Goal: Task Accomplishment & Management: Use online tool/utility

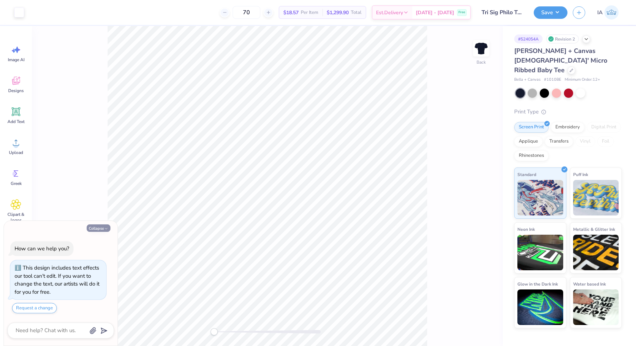
click at [100, 226] on button "Collapse" at bounding box center [99, 227] width 24 height 7
type textarea "x"
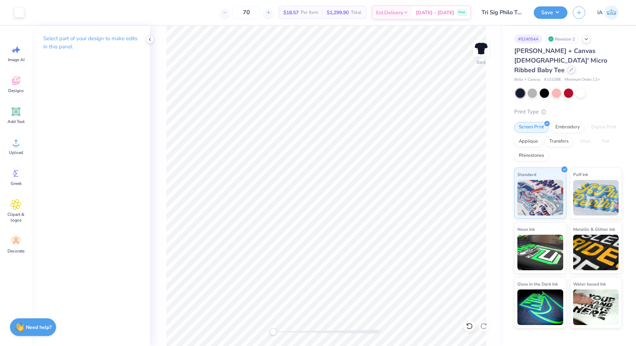
click at [568, 66] on div at bounding box center [572, 70] width 8 height 8
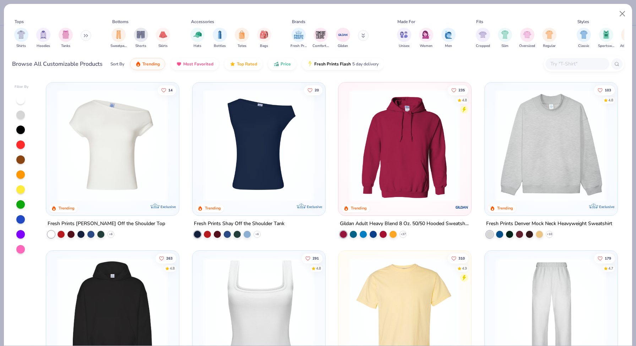
click at [85, 36] on icon at bounding box center [86, 36] width 4 height 4
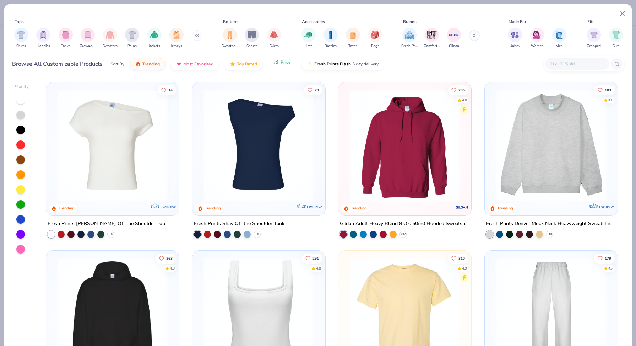
click at [286, 64] on span "Price" at bounding box center [286, 62] width 10 height 6
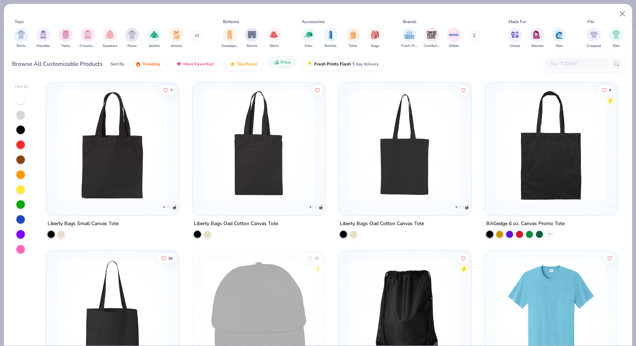
click at [277, 60] on icon "button" at bounding box center [277, 60] width 1 height 1
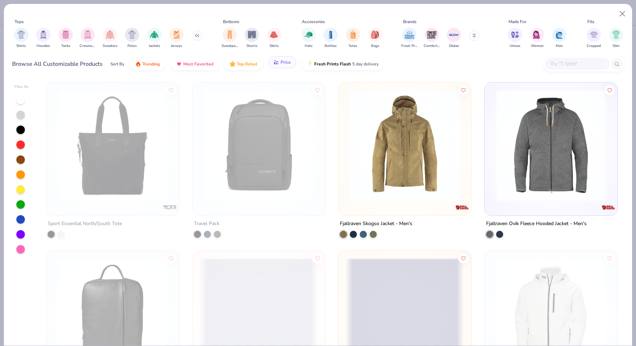
click at [284, 61] on span "Price" at bounding box center [286, 62] width 10 height 6
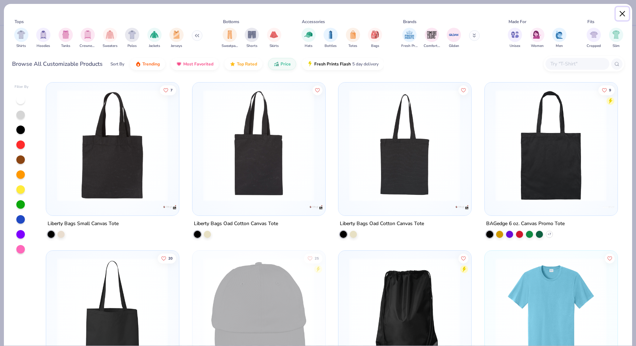
click at [624, 15] on button "Close" at bounding box center [623, 14] width 14 height 14
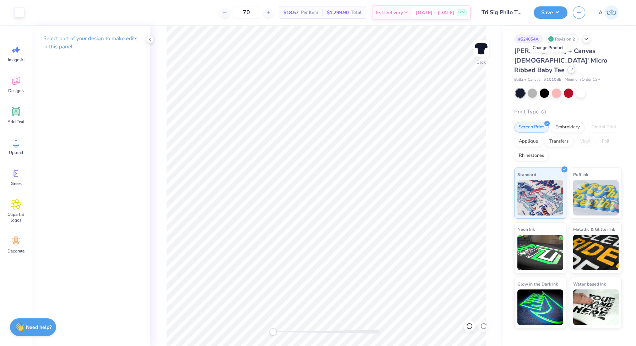
click at [568, 66] on div at bounding box center [572, 70] width 8 height 8
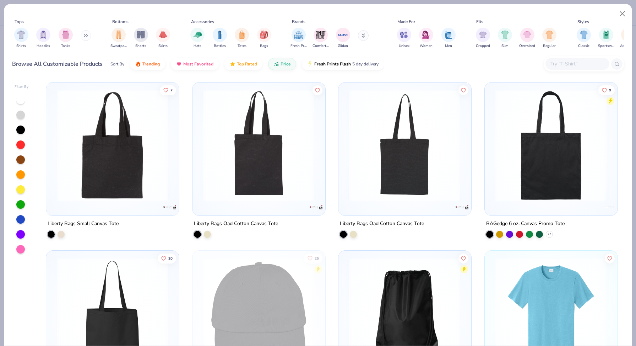
click at [563, 65] on input "text" at bounding box center [577, 64] width 55 height 8
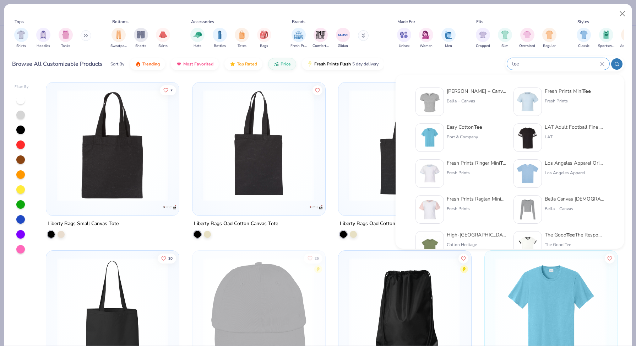
type input "tee"
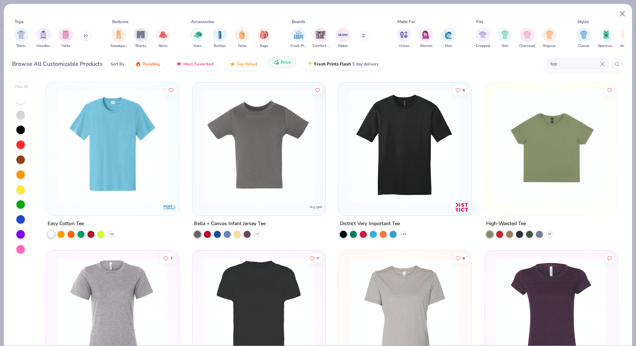
click at [286, 61] on span "Price" at bounding box center [286, 62] width 10 height 6
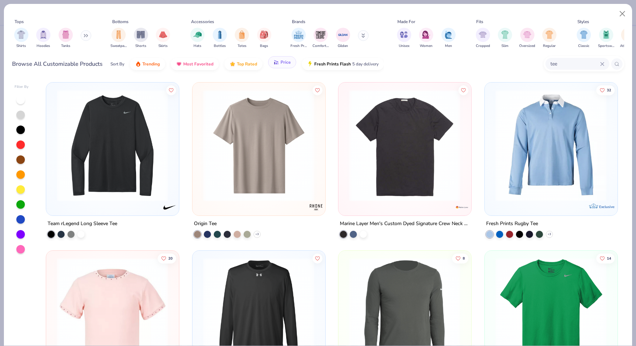
click at [282, 64] on span "Price" at bounding box center [286, 62] width 10 height 6
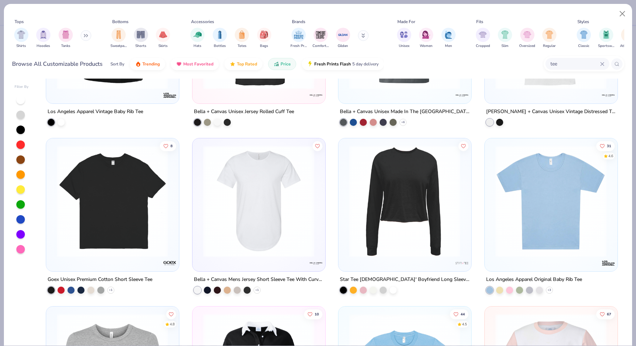
scroll to position [952, 0]
click at [560, 184] on img at bounding box center [551, 201] width 118 height 112
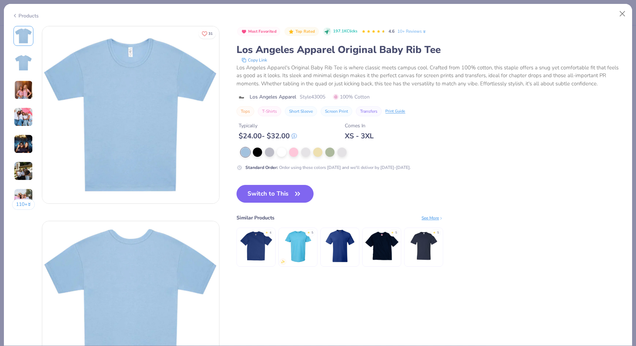
click at [22, 88] on img at bounding box center [23, 89] width 19 height 19
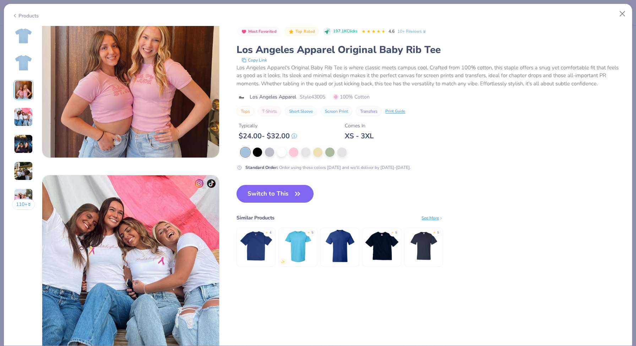
scroll to position [437, 0]
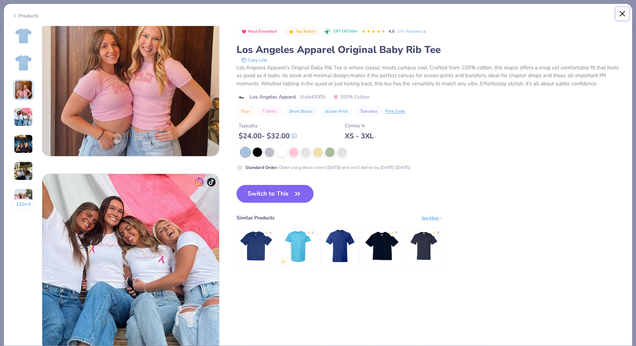
click at [625, 13] on button "Close" at bounding box center [623, 14] width 14 height 14
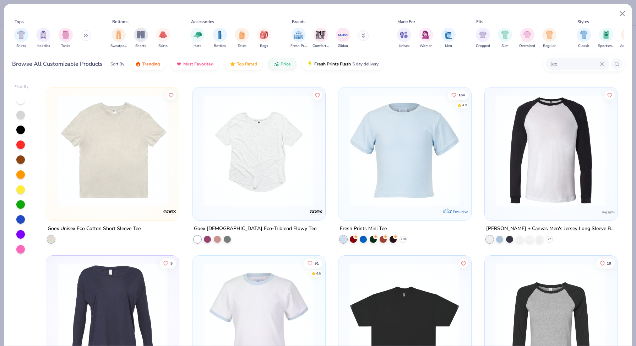
scroll to position [1344, 0]
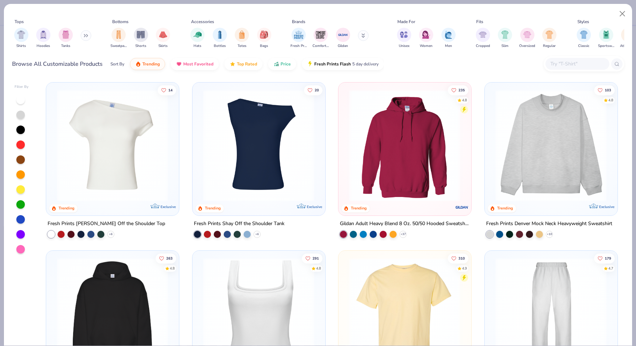
click at [560, 60] on input "text" at bounding box center [577, 64] width 55 height 8
type textarea "x"
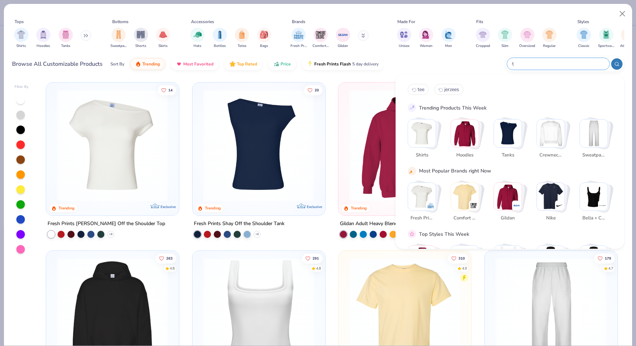
type input "te"
type textarea "x"
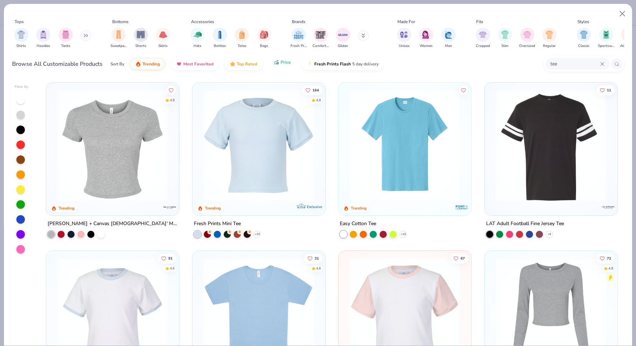
click at [283, 64] on span "Price" at bounding box center [286, 62] width 10 height 6
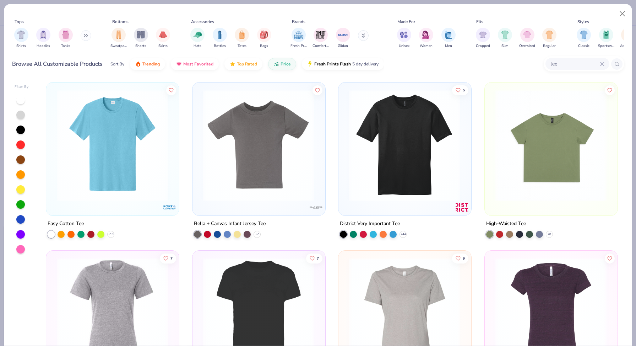
click at [600, 62] on input "tee" at bounding box center [575, 64] width 50 height 8
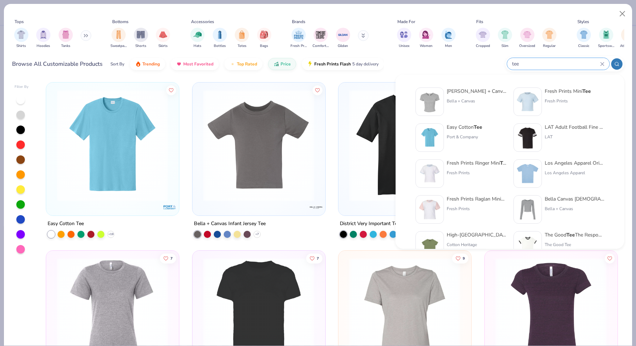
click at [519, 63] on input "tee" at bounding box center [556, 64] width 89 height 8
type input "t"
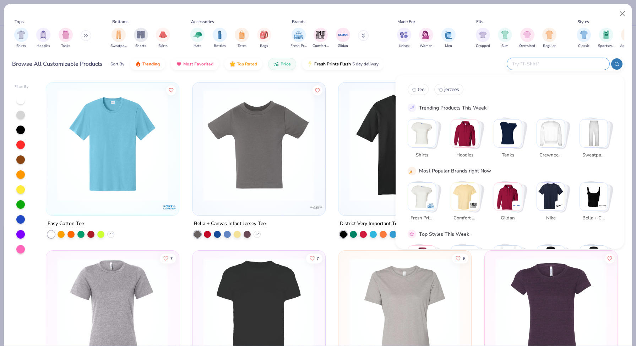
click at [420, 140] on img "Stack Card Button Shirts" at bounding box center [422, 133] width 28 height 28
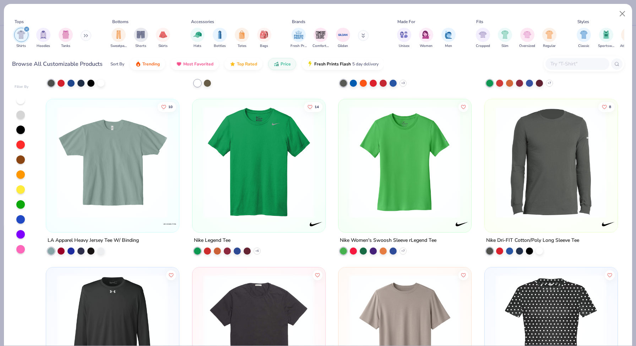
scroll to position [2086, 0]
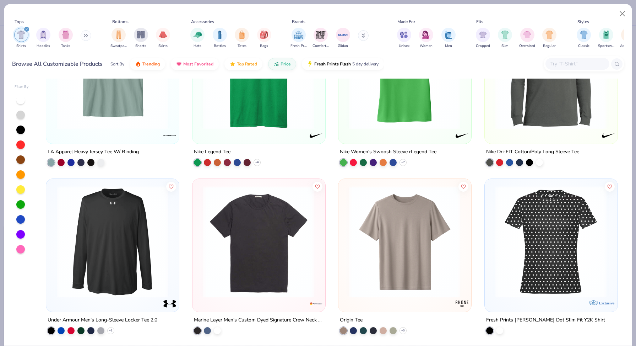
click at [29, 31] on div "Shirts Hoodies Tanks" at bounding box center [53, 38] width 82 height 26
click at [622, 7] on button "Close" at bounding box center [623, 14] width 14 height 14
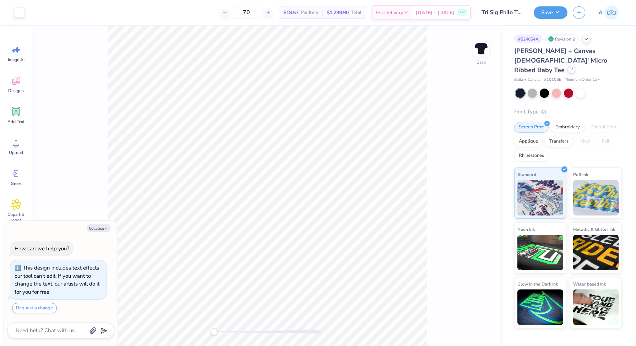
click at [570, 68] on icon at bounding box center [572, 70] width 4 height 4
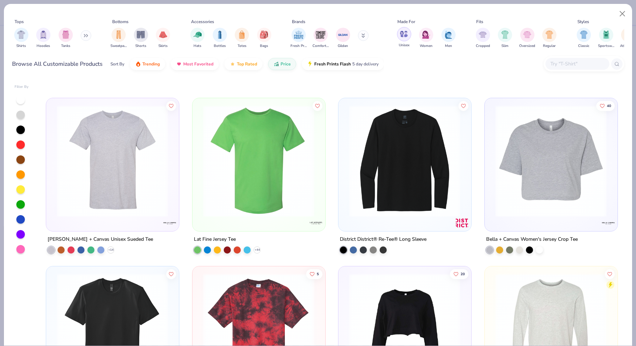
scroll to position [576, 0]
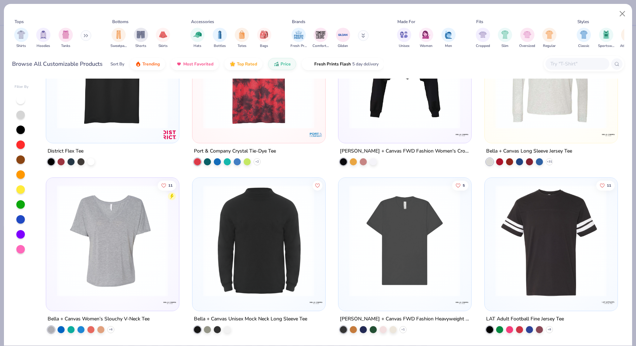
click at [363, 40] on button at bounding box center [363, 35] width 11 height 11
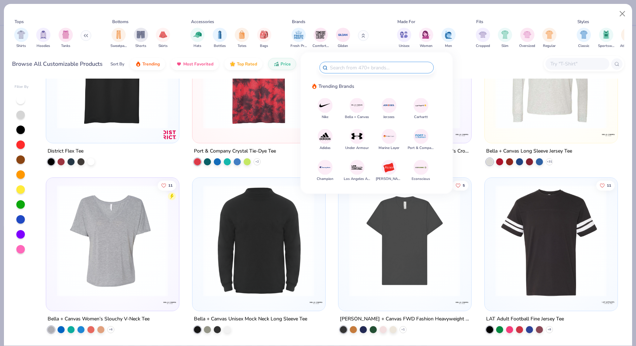
click at [360, 104] on img at bounding box center [357, 105] width 12 height 12
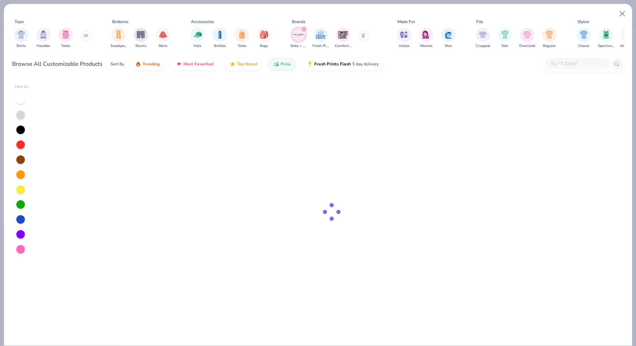
type textarea "x"
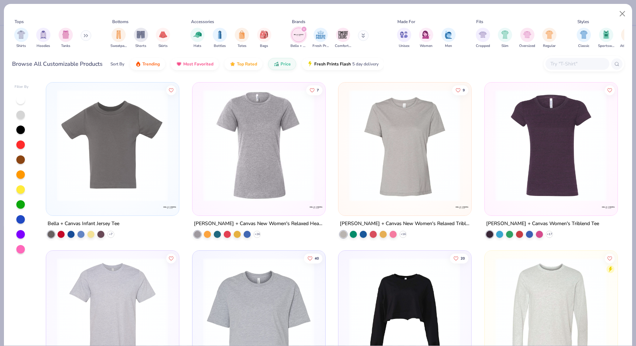
scroll to position [2, 0]
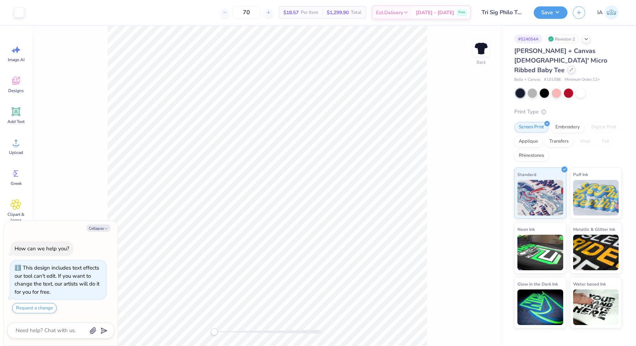
click at [570, 68] on icon at bounding box center [572, 70] width 4 height 4
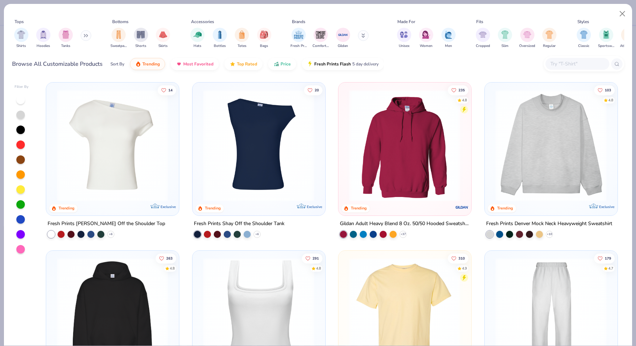
click at [360, 35] on button at bounding box center [363, 35] width 11 height 11
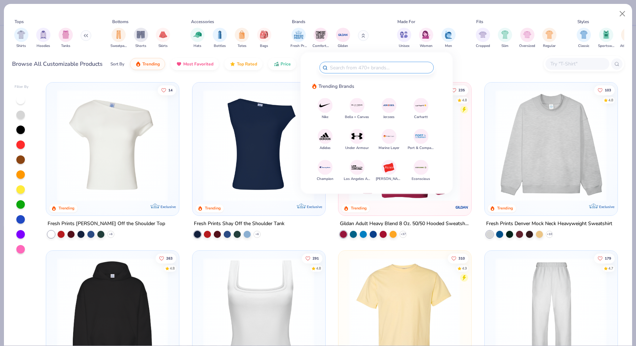
click at [360, 106] on img at bounding box center [357, 105] width 12 height 12
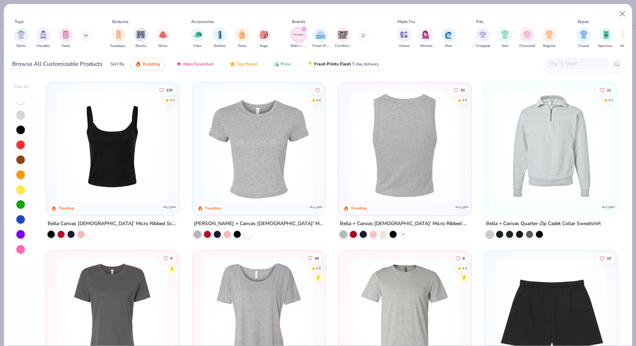
click at [387, 119] on img at bounding box center [405, 146] width 118 height 112
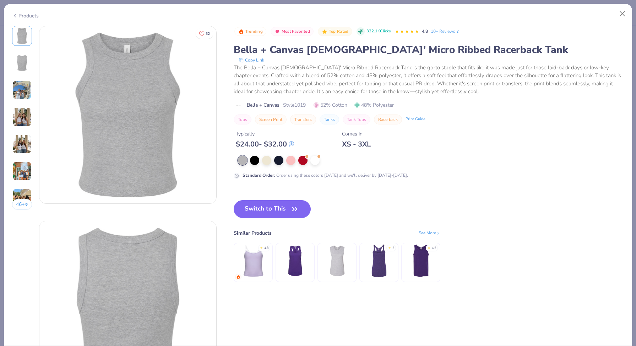
click at [31, 16] on div "Products" at bounding box center [25, 15] width 27 height 7
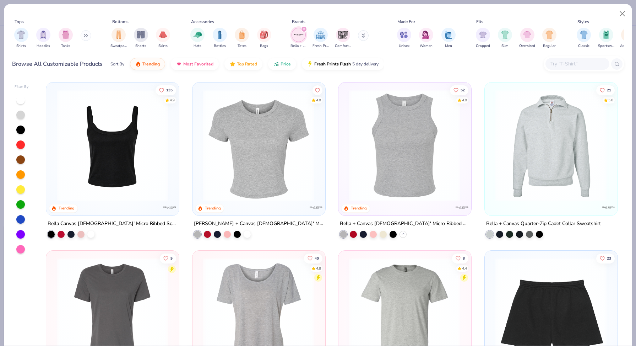
click at [121, 135] on img at bounding box center [112, 146] width 118 height 112
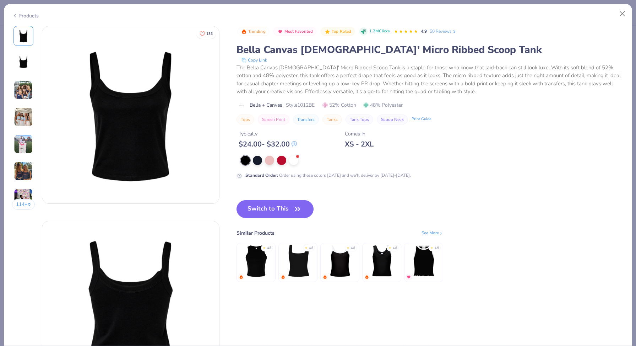
click at [24, 16] on div "Products" at bounding box center [25, 15] width 27 height 7
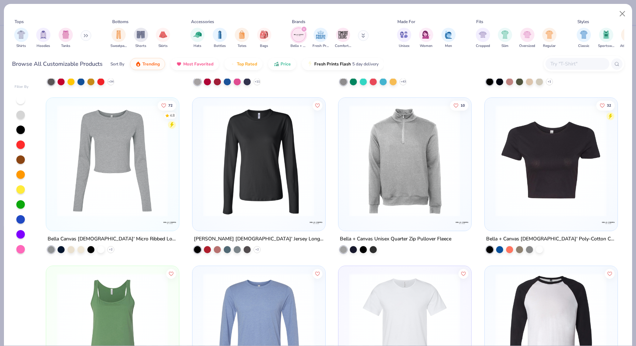
scroll to position [369, 0]
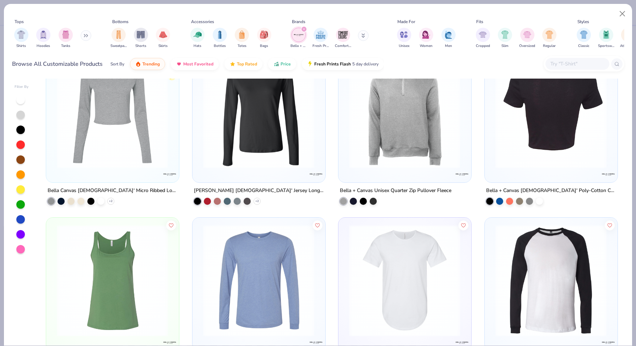
click at [527, 148] on img at bounding box center [551, 112] width 118 height 112
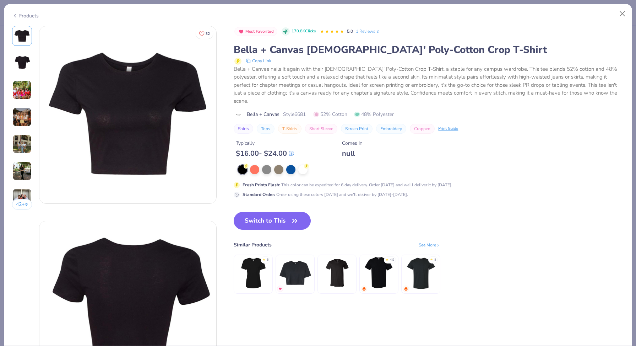
click at [24, 93] on img at bounding box center [21, 89] width 19 height 19
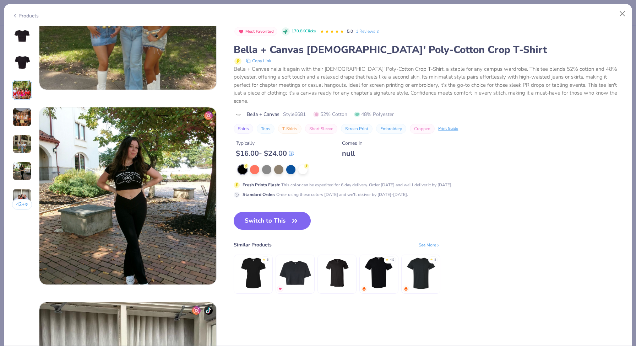
scroll to position [1119, 0]
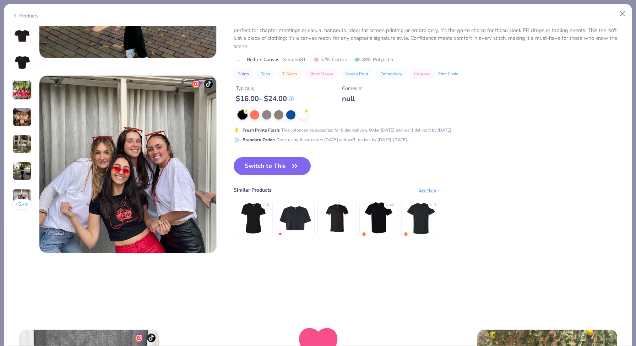
click at [25, 16] on div "Products" at bounding box center [25, 15] width 27 height 7
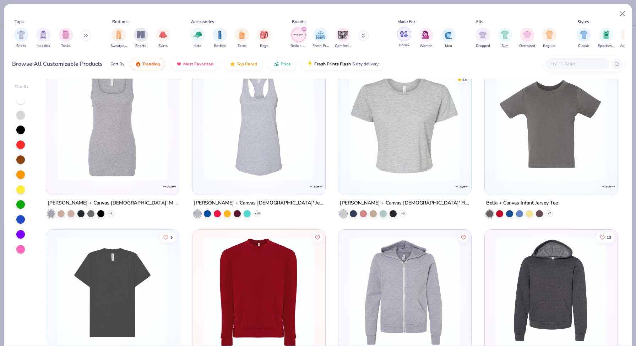
scroll to position [1531, 0]
click at [384, 134] on img at bounding box center [405, 125] width 118 height 112
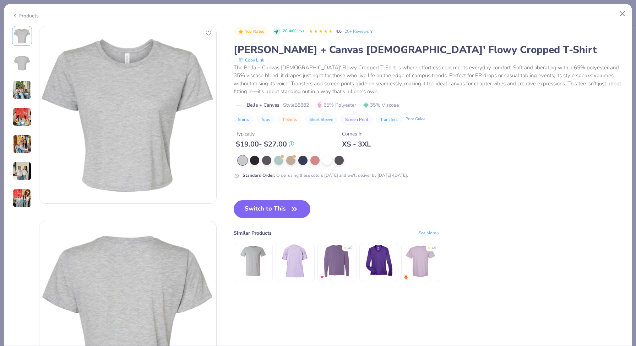
click at [23, 143] on img at bounding box center [21, 143] width 19 height 19
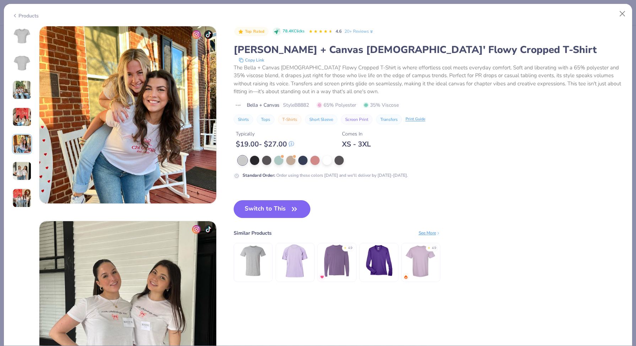
click at [23, 174] on img at bounding box center [21, 170] width 19 height 19
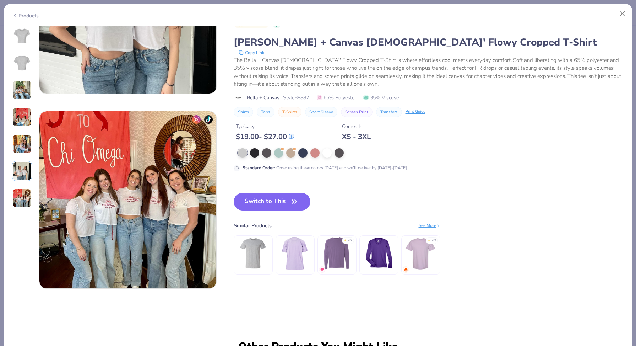
scroll to position [1084, 0]
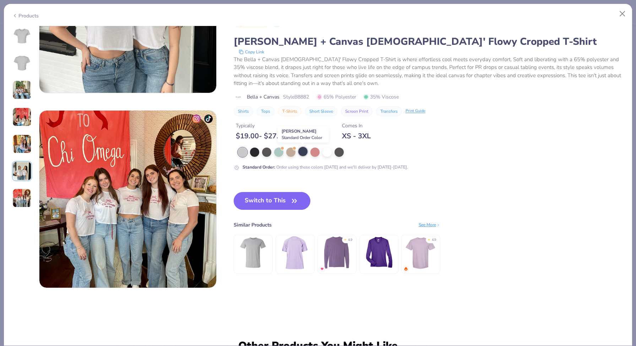
click at [300, 151] on div at bounding box center [302, 151] width 9 height 9
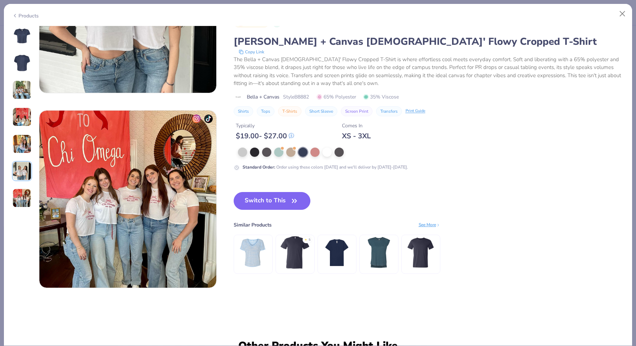
click at [23, 62] on img at bounding box center [22, 62] width 17 height 17
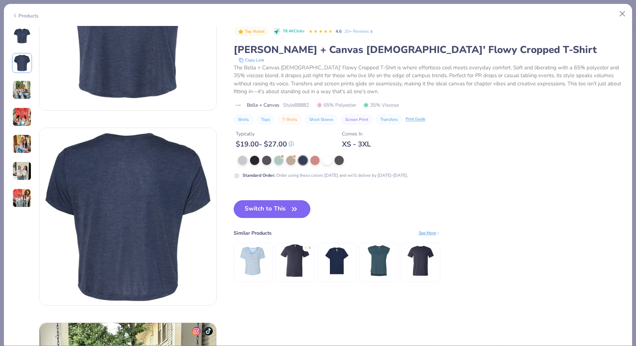
scroll to position [10, 0]
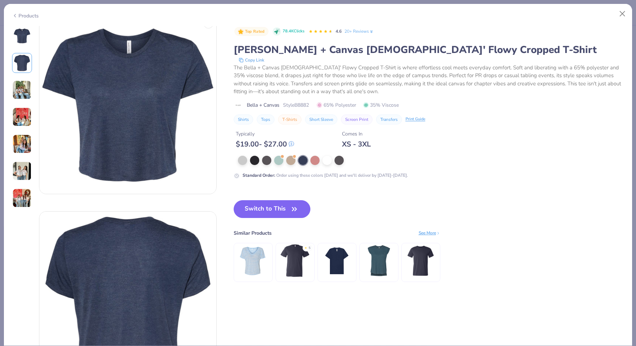
click at [286, 47] on div "[PERSON_NAME] + Canvas [DEMOGRAPHIC_DATA]' Flowy Cropped T-Shirt" at bounding box center [429, 50] width 391 height 14
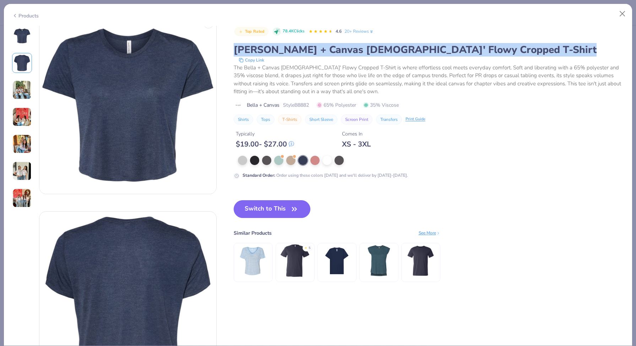
click at [286, 47] on div "[PERSON_NAME] + Canvas [DEMOGRAPHIC_DATA]' Flowy Cropped T-Shirt" at bounding box center [429, 50] width 391 height 14
copy div "[PERSON_NAME] + Canvas [DEMOGRAPHIC_DATA]' Flowy Cropped T-Shirt"
click at [283, 209] on button "Switch to This" at bounding box center [272, 209] width 77 height 18
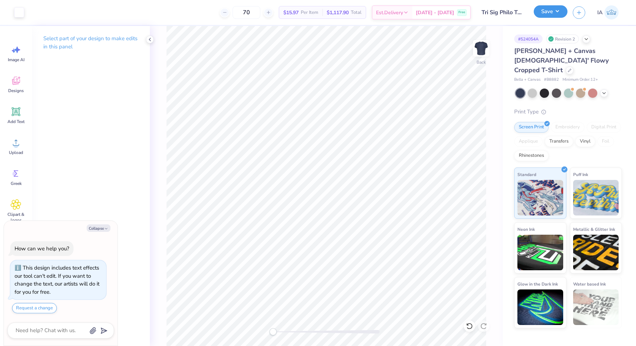
click at [555, 10] on button "Save" at bounding box center [551, 11] width 34 height 12
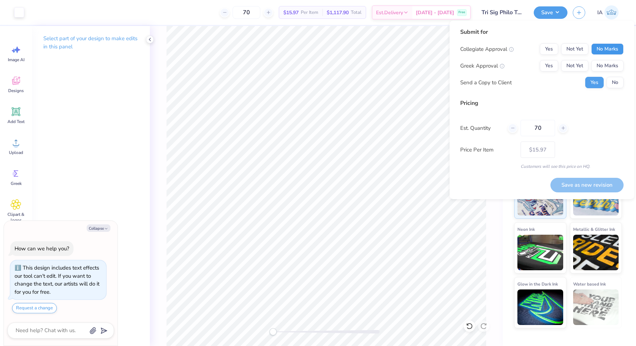
click at [619, 50] on button "No Marks" at bounding box center [608, 48] width 32 height 11
click at [544, 64] on button "Yes" at bounding box center [549, 65] width 18 height 11
click at [609, 83] on button "No" at bounding box center [615, 82] width 17 height 11
click at [598, 180] on button "Save as new revision" at bounding box center [587, 185] width 73 height 15
type textarea "x"
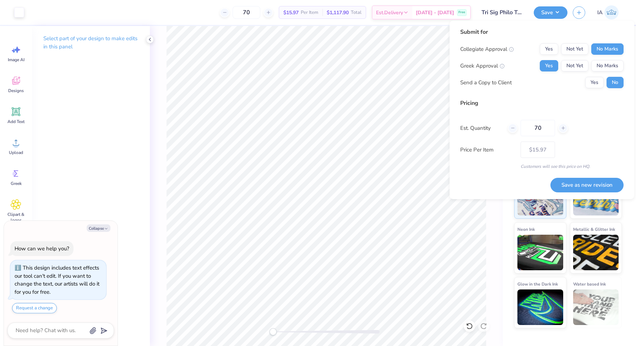
type input "– –"
type textarea "x"
type input "$15.97"
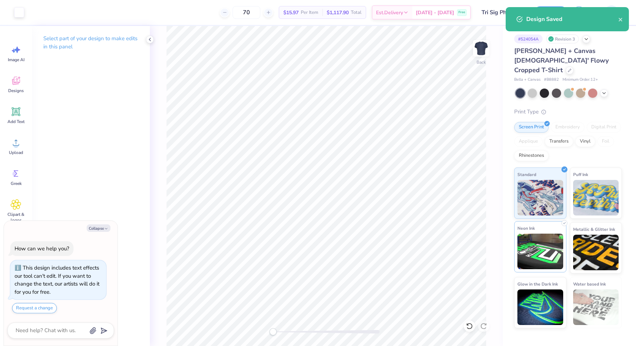
type textarea "x"
